Goal: Task Accomplishment & Management: Use online tool/utility

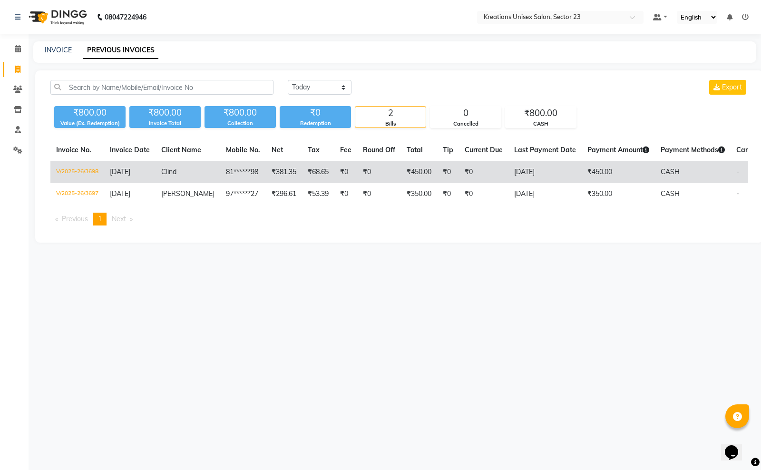
click at [266, 167] on td "₹381.35" at bounding box center [284, 172] width 36 height 22
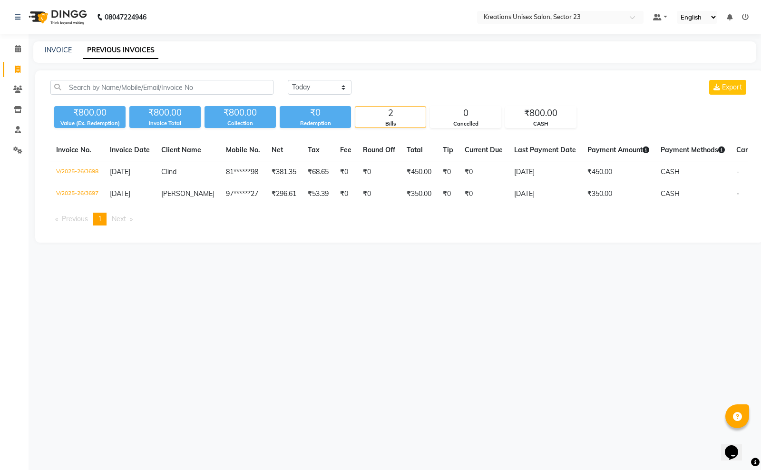
click at [62, 42] on div "INVOICE PREVIOUS INVOICES" at bounding box center [394, 51] width 723 height 21
click at [57, 53] on link "INVOICE" at bounding box center [58, 50] width 27 height 9
select select "service"
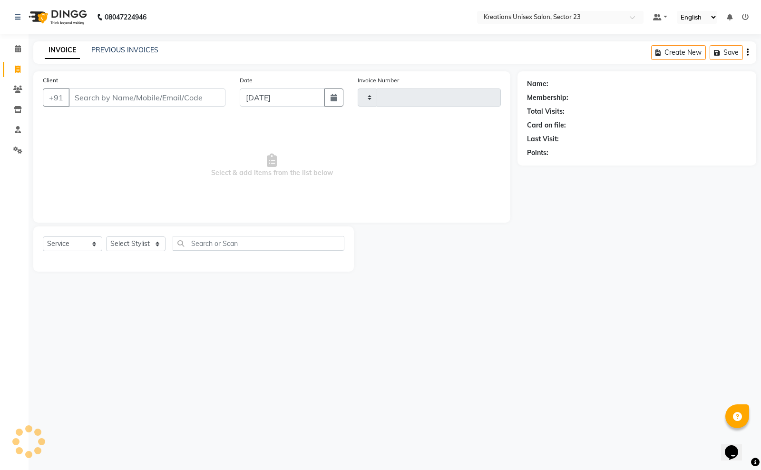
type input "3699"
select select "6161"
type input "6280329833"
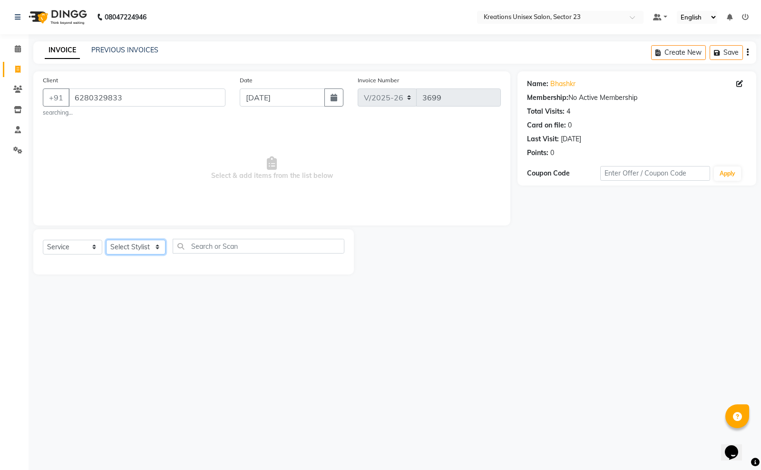
click at [148, 251] on select "Select Stylist [PERSON_NAME] [PERSON_NAME] [PERSON_NAME] Sir [PERSON_NAME] [PER…" at bounding box center [135, 247] width 59 height 15
select select "45412"
click at [106, 240] on select "Select Stylist [PERSON_NAME] [PERSON_NAME] [PERSON_NAME] Sir [PERSON_NAME] [PER…" at bounding box center [135, 247] width 59 height 15
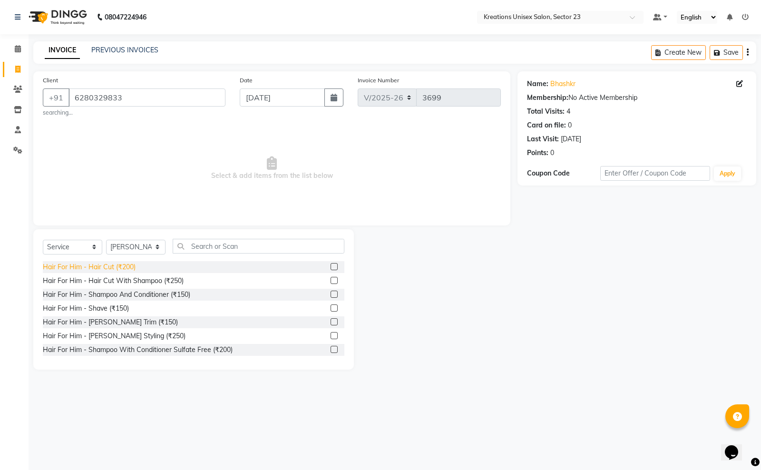
click at [117, 269] on div "Hair For Him - Hair Cut (₹200)" at bounding box center [89, 267] width 93 height 10
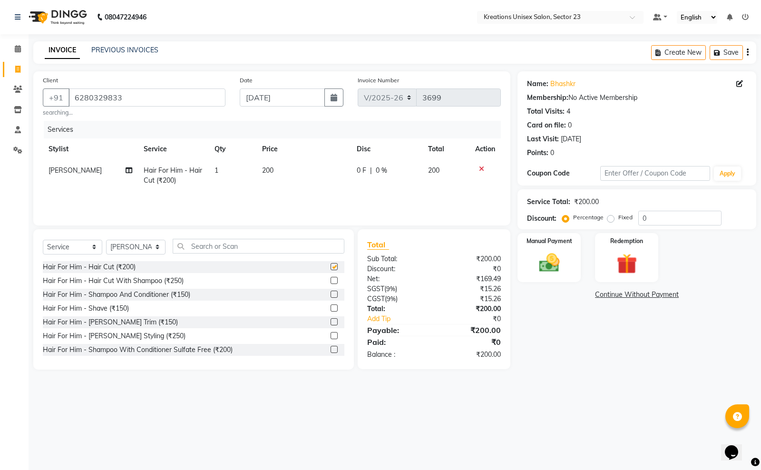
checkbox input "false"
click at [130, 324] on div "Hair For Him - [PERSON_NAME] Trim (₹150)" at bounding box center [110, 322] width 135 height 10
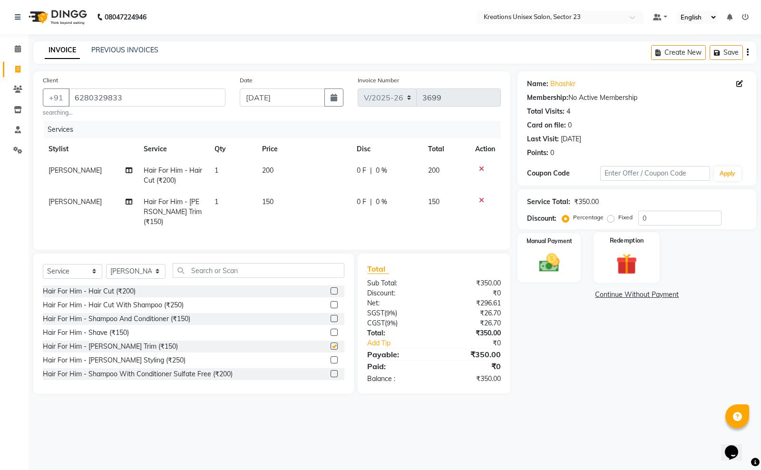
checkbox input "false"
click at [533, 270] on img at bounding box center [550, 263] width 34 height 24
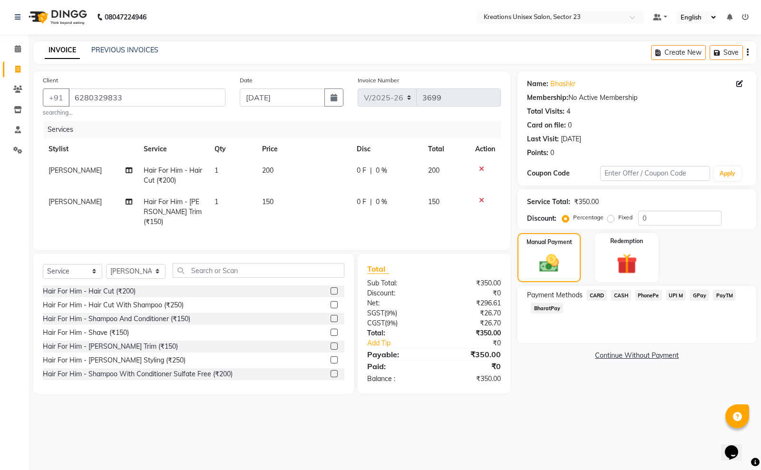
click at [722, 295] on span "PayTM" at bounding box center [724, 295] width 23 height 11
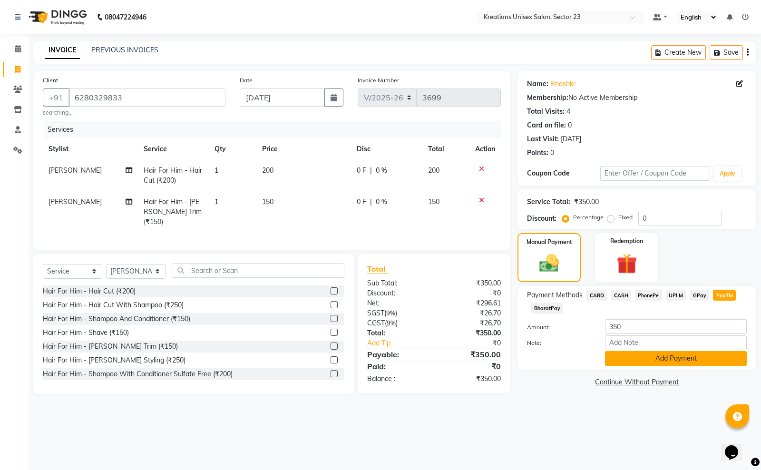
click at [667, 354] on button "Add Payment" at bounding box center [676, 358] width 142 height 15
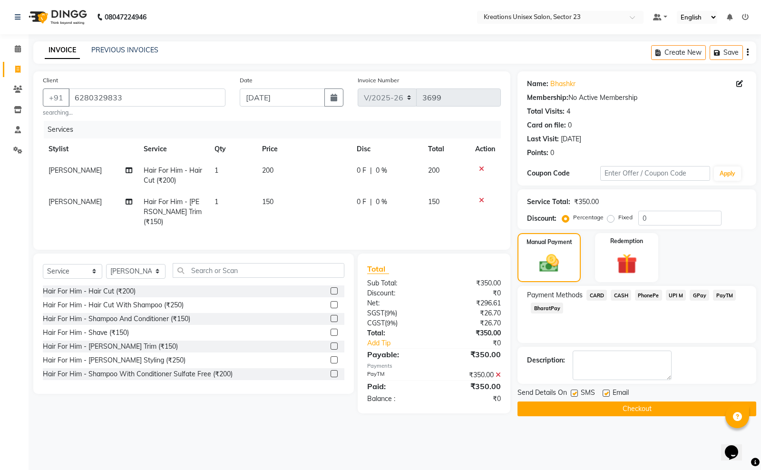
click at [605, 413] on button "Checkout" at bounding box center [637, 409] width 239 height 15
